Goal: Navigation & Orientation: Understand site structure

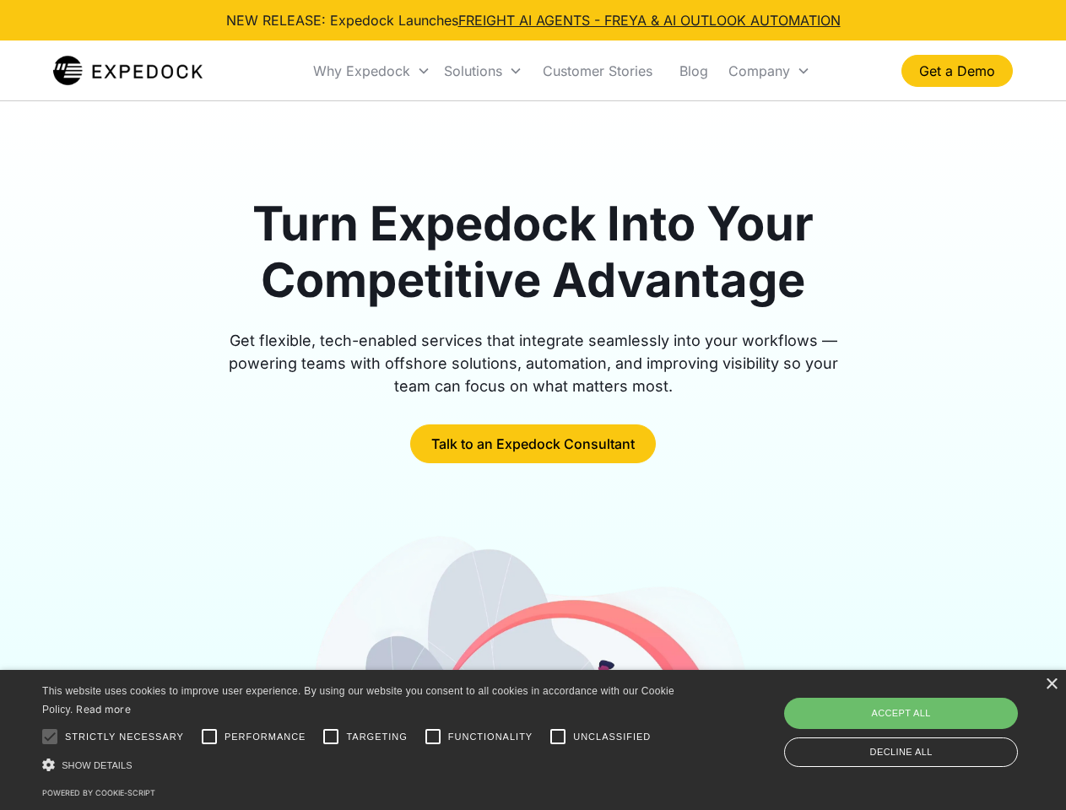
click at [372, 71] on div "Why Expedock" at bounding box center [361, 70] width 97 height 17
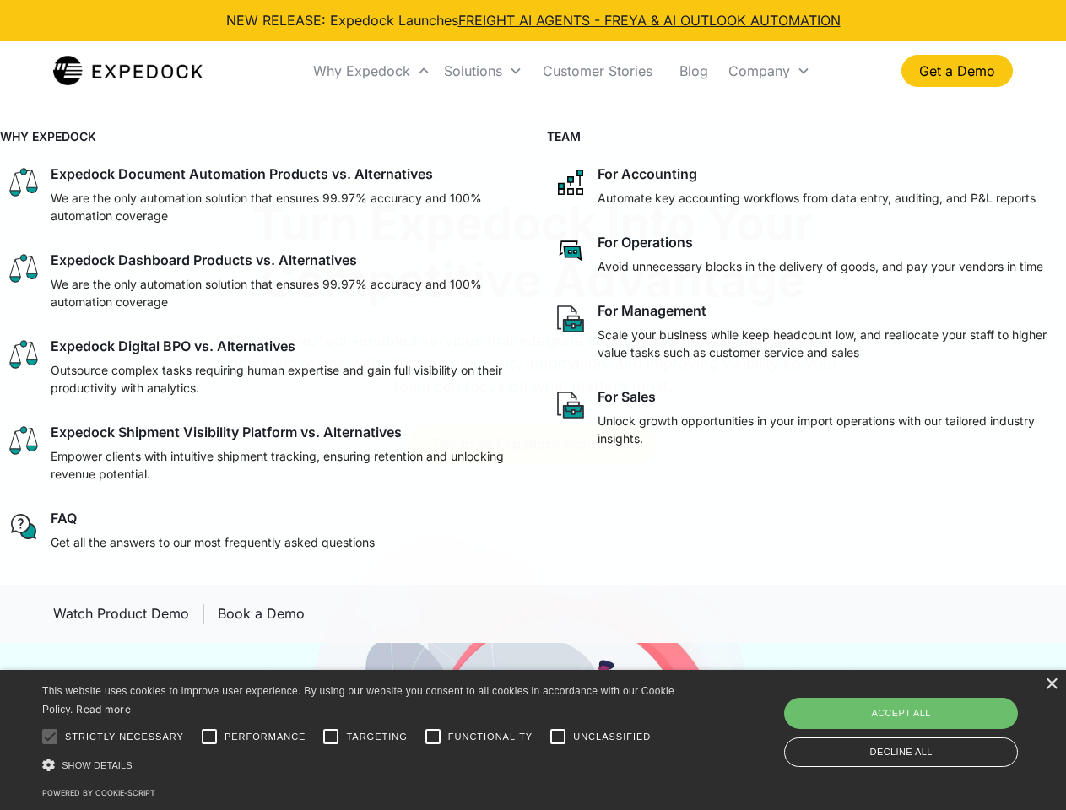
click at [483, 71] on div "Solutions" at bounding box center [473, 70] width 58 height 17
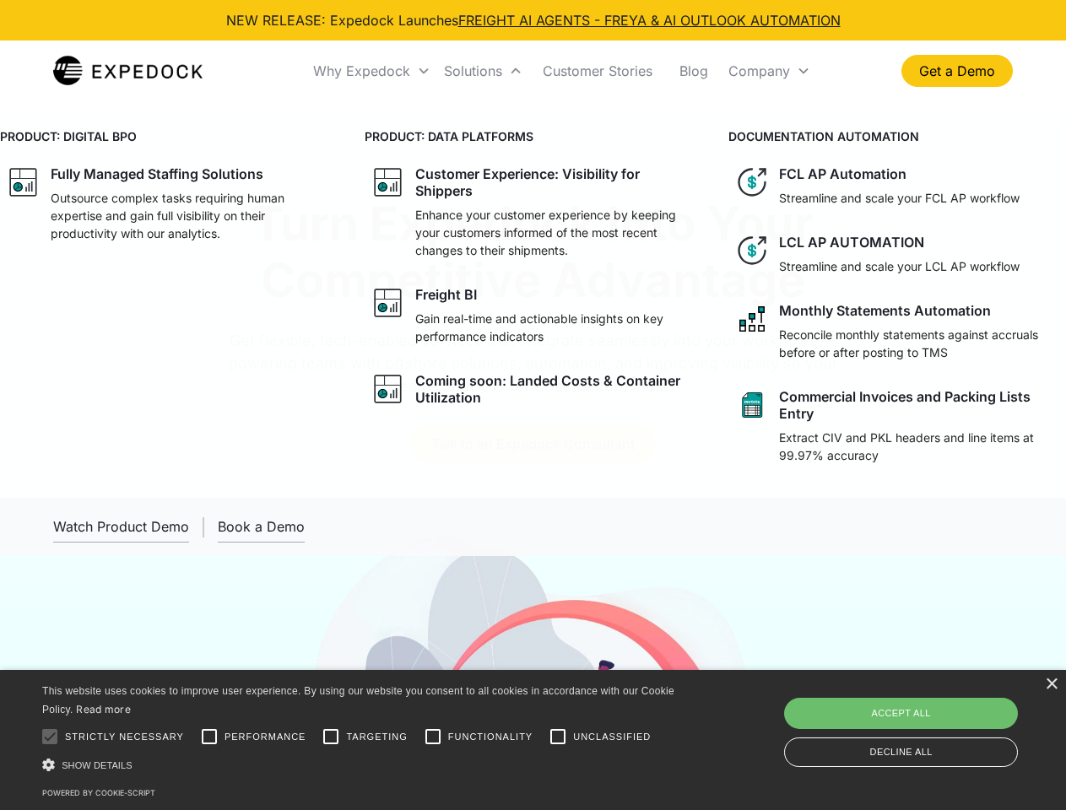
click at [769, 71] on div "Company" at bounding box center [759, 70] width 62 height 17
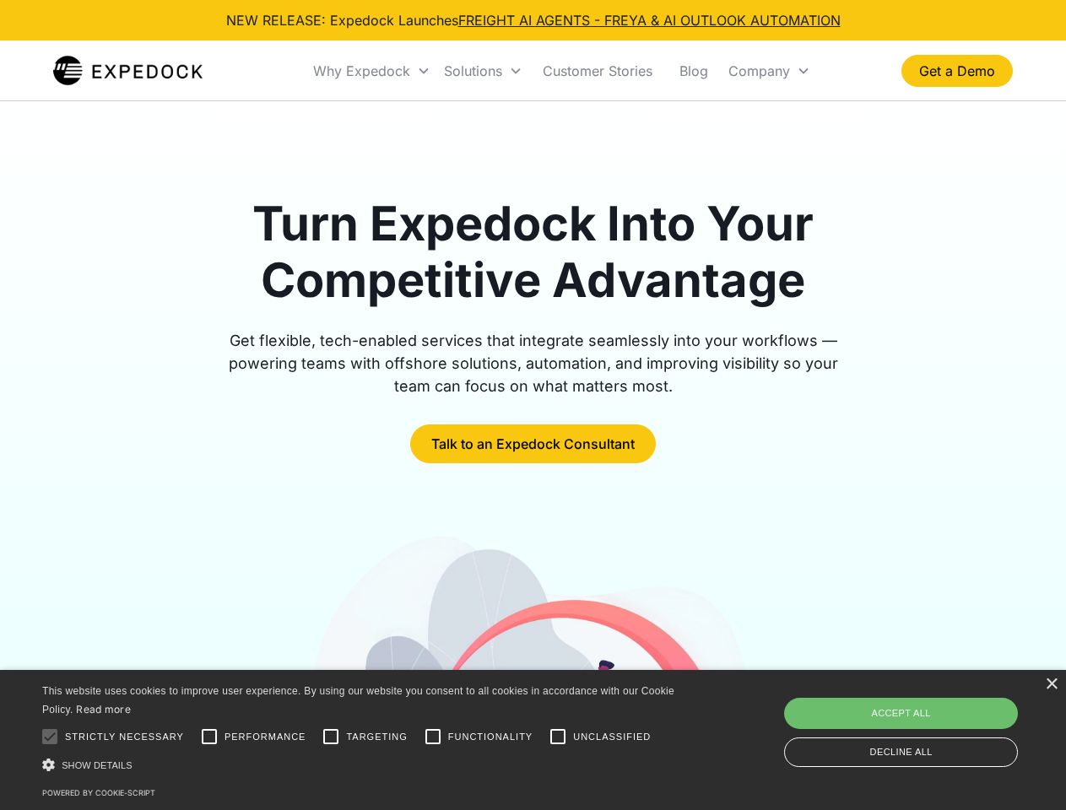
click at [50, 737] on div at bounding box center [50, 737] width 34 height 34
click at [209, 737] on input "Performance" at bounding box center [209, 737] width 34 height 34
checkbox input "true"
click at [331, 737] on input "Targeting" at bounding box center [331, 737] width 34 height 34
checkbox input "true"
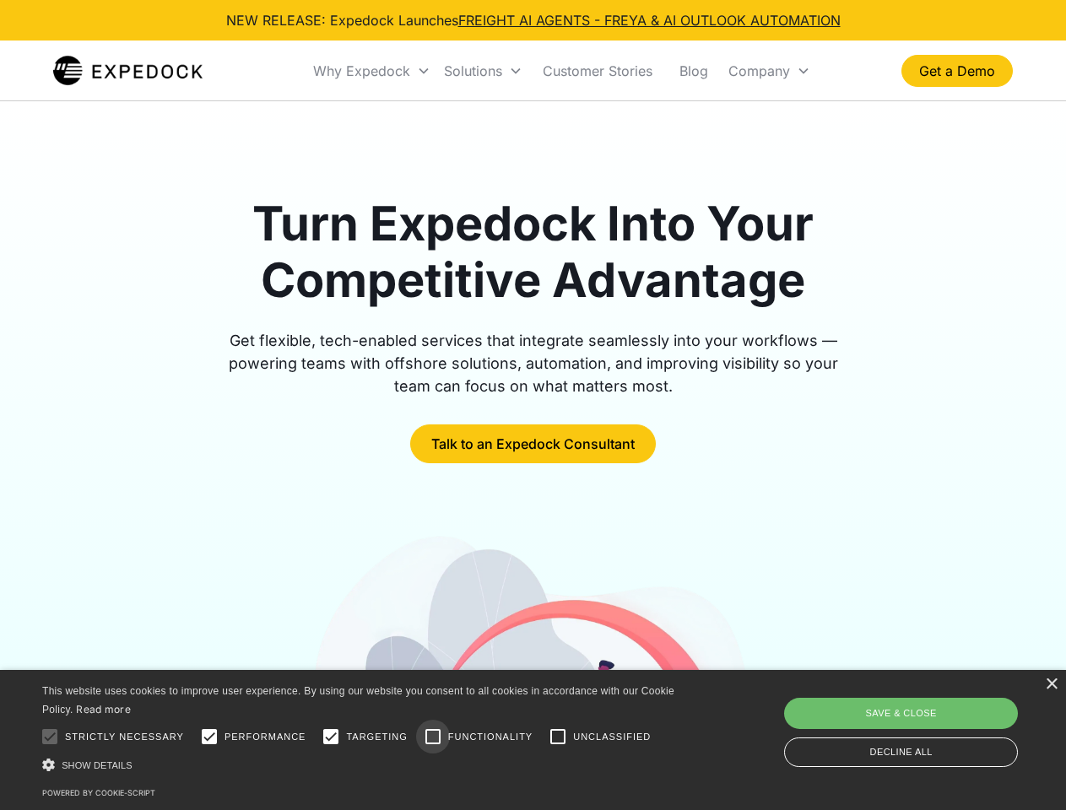
click at [433, 737] on input "Functionality" at bounding box center [433, 737] width 34 height 34
checkbox input "true"
click at [558, 737] on input "Unclassified" at bounding box center [558, 737] width 34 height 34
checkbox input "true"
click at [361, 765] on div "Show details Hide details" at bounding box center [361, 765] width 638 height 18
